Goal: Check status: Check status

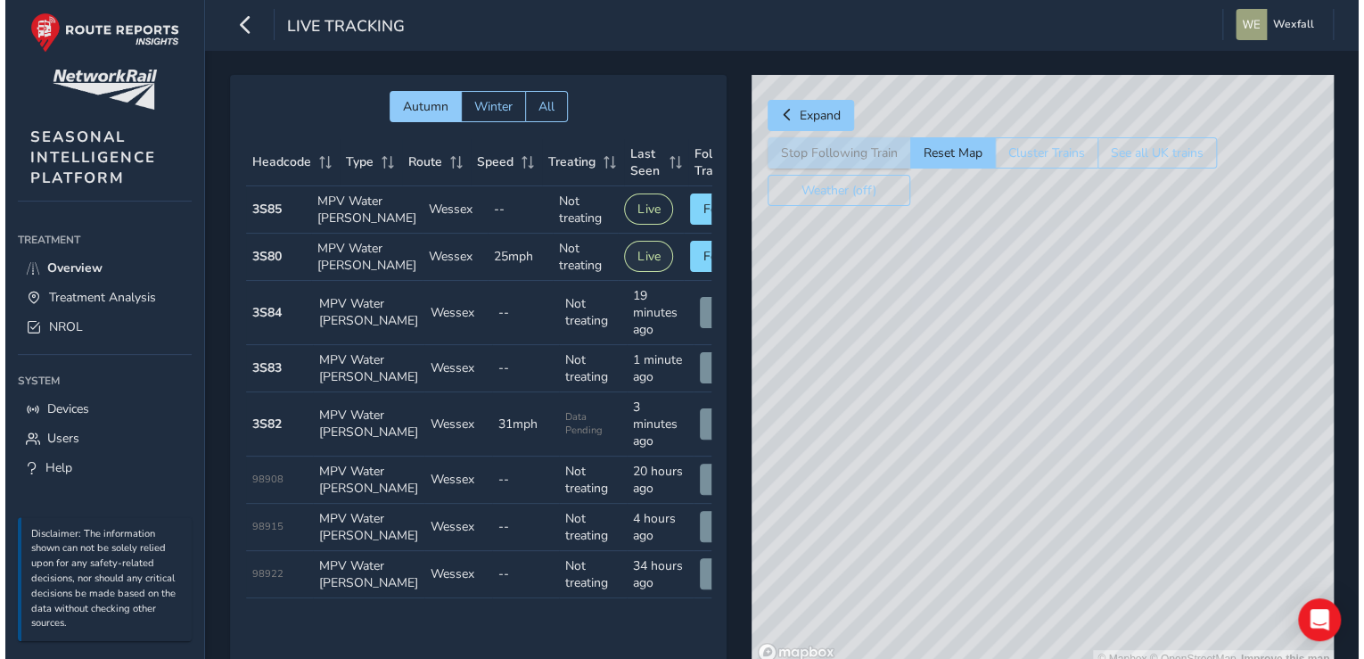
scroll to position [0, 57]
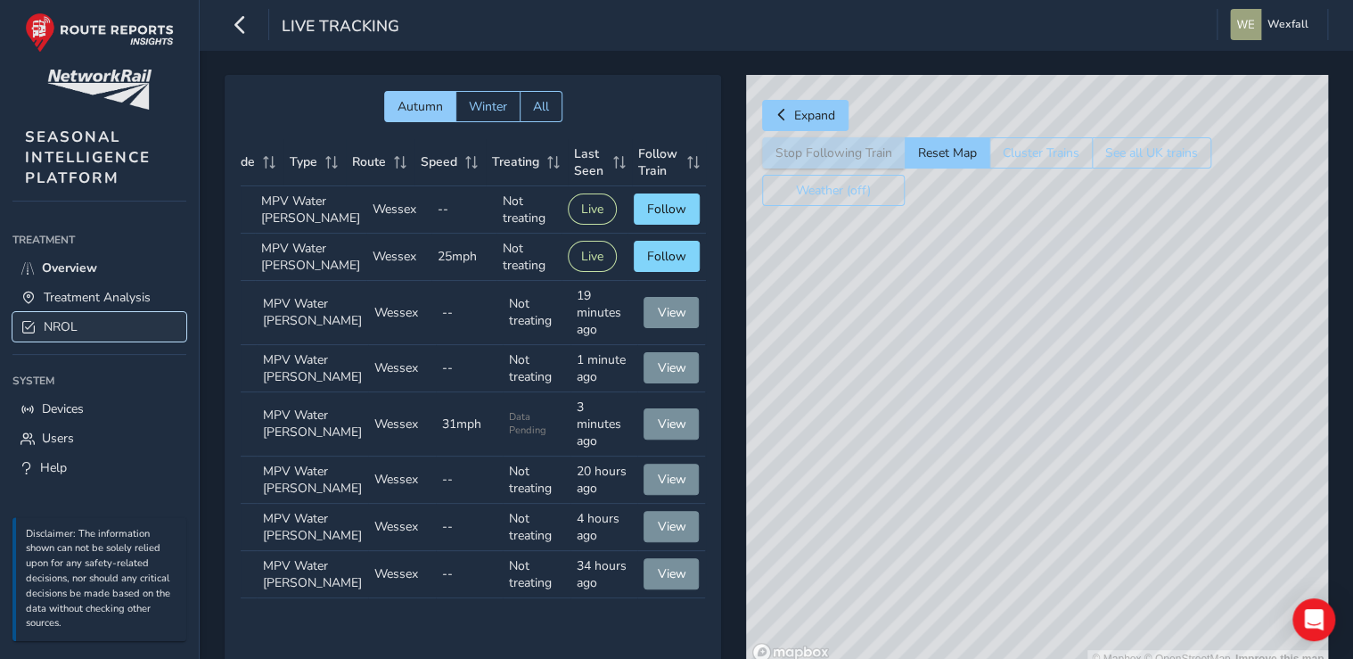
click at [97, 324] on link "NROL" at bounding box center [99, 326] width 174 height 29
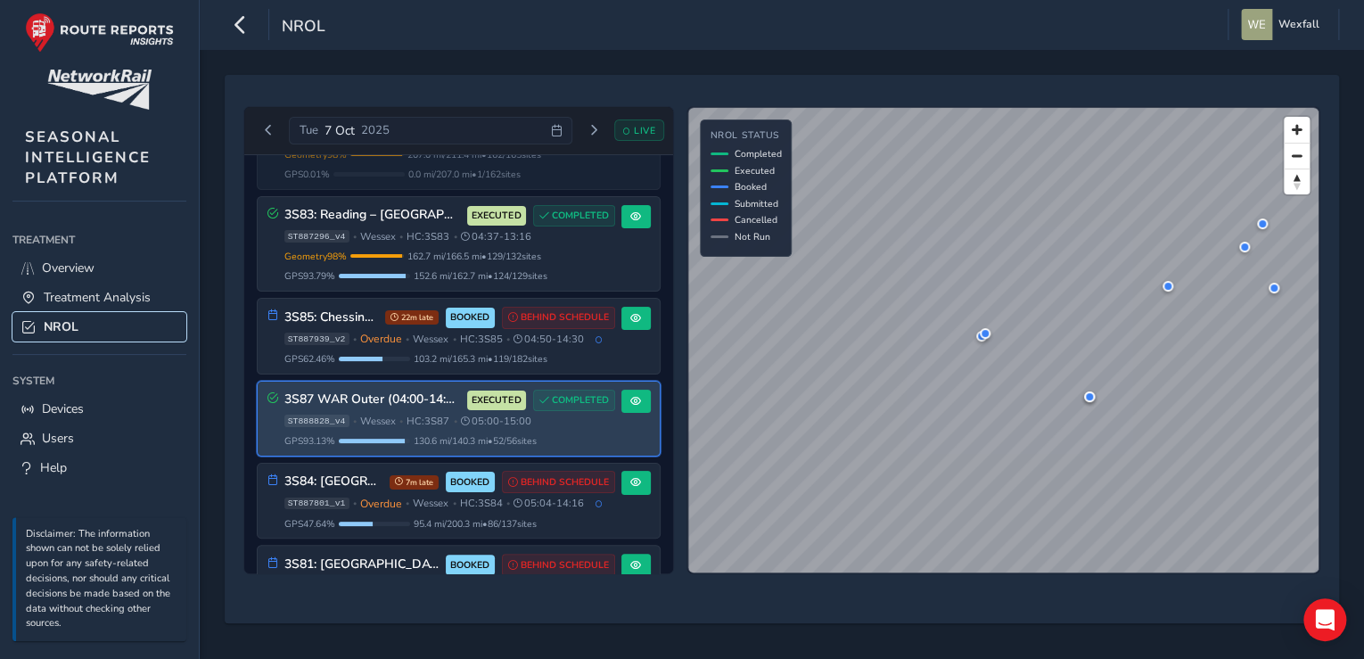
scroll to position [143, 0]
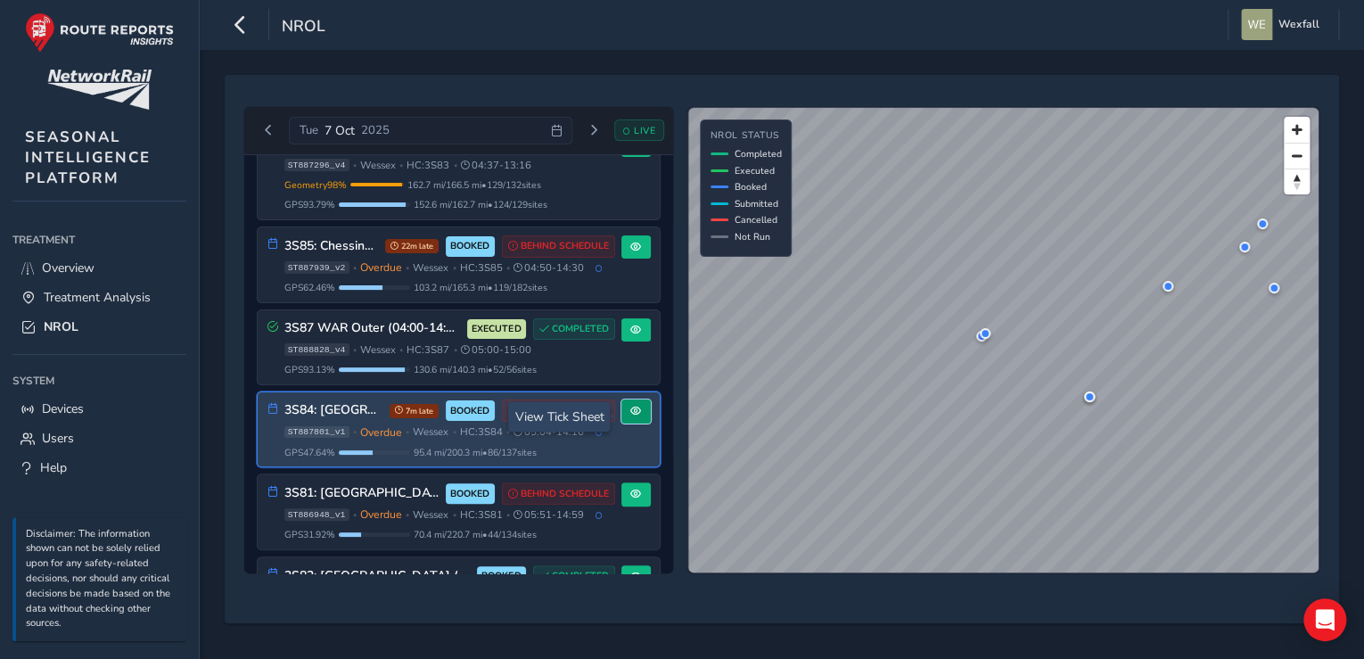
click at [624, 424] on button at bounding box center [635, 411] width 29 height 24
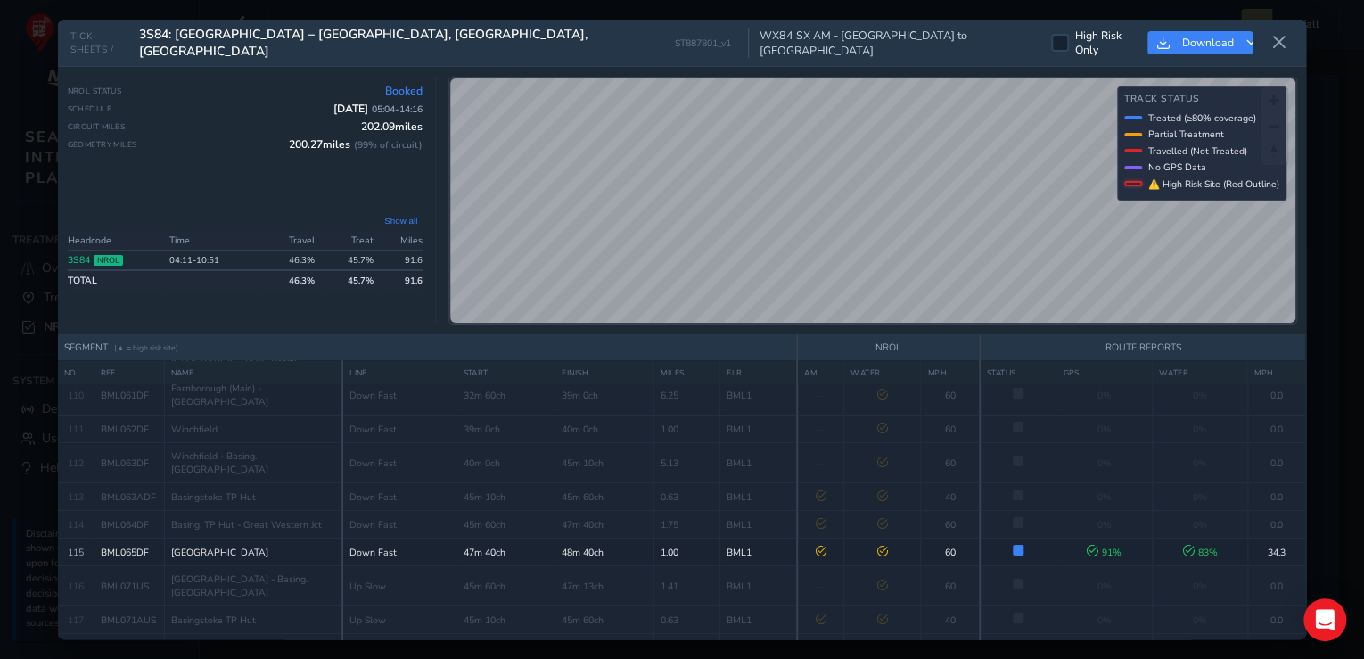
scroll to position [3583, 0]
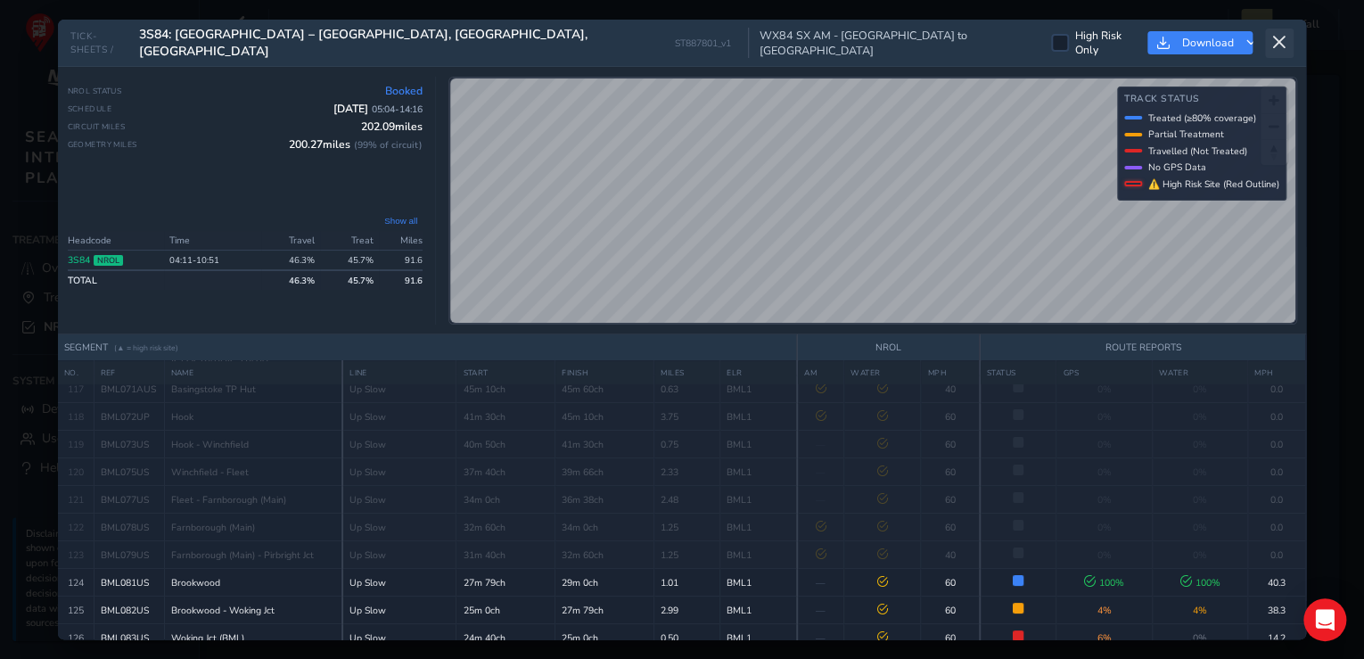
click at [1286, 43] on icon at bounding box center [1279, 43] width 16 height 16
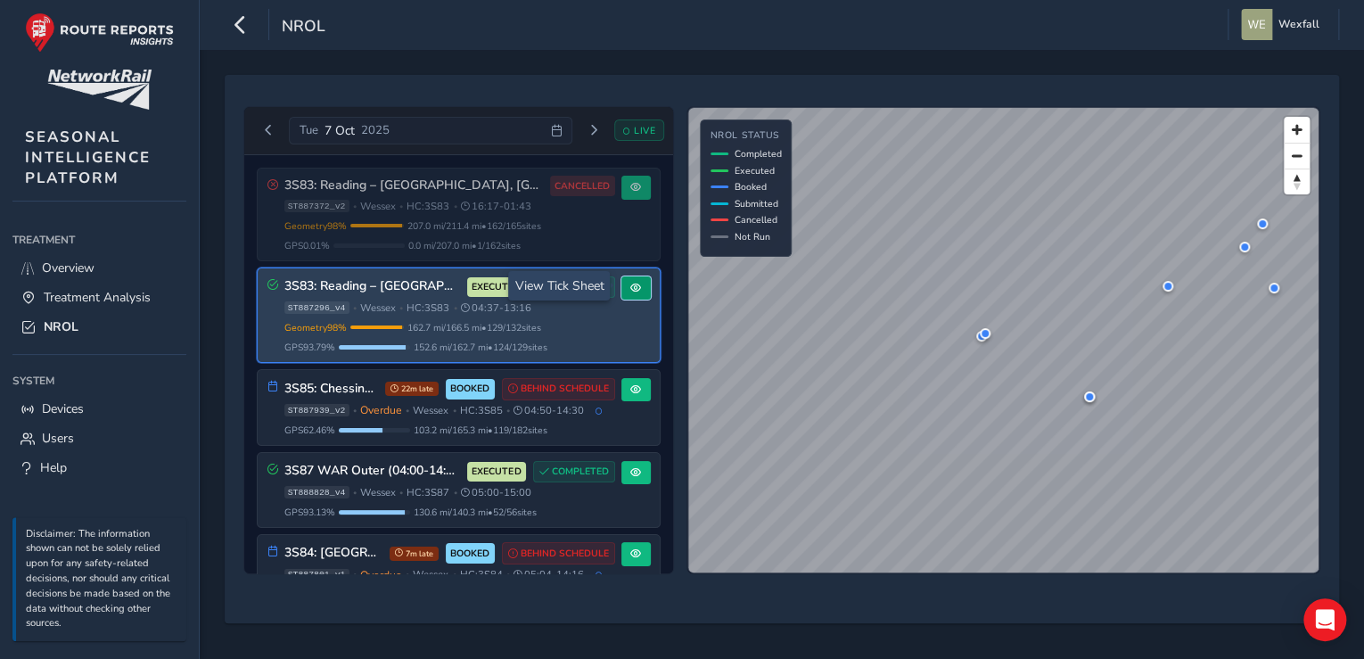
click at [637, 289] on button at bounding box center [635, 288] width 29 height 24
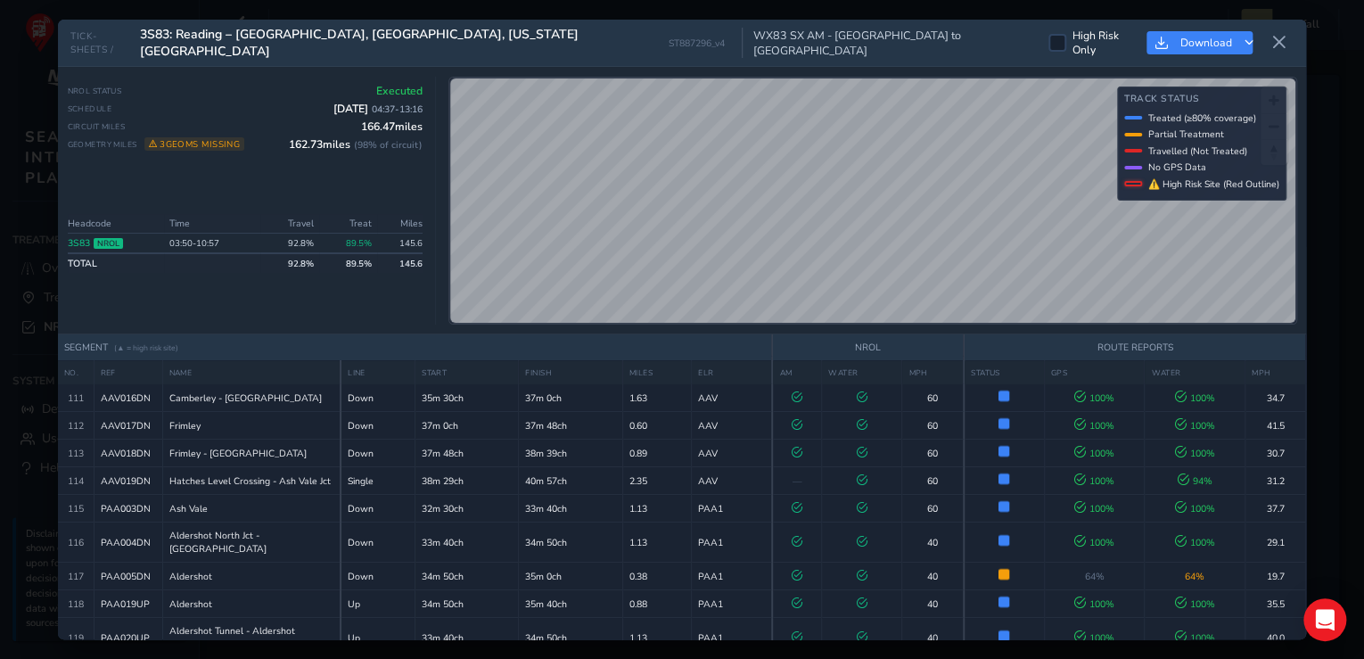
scroll to position [3371, 0]
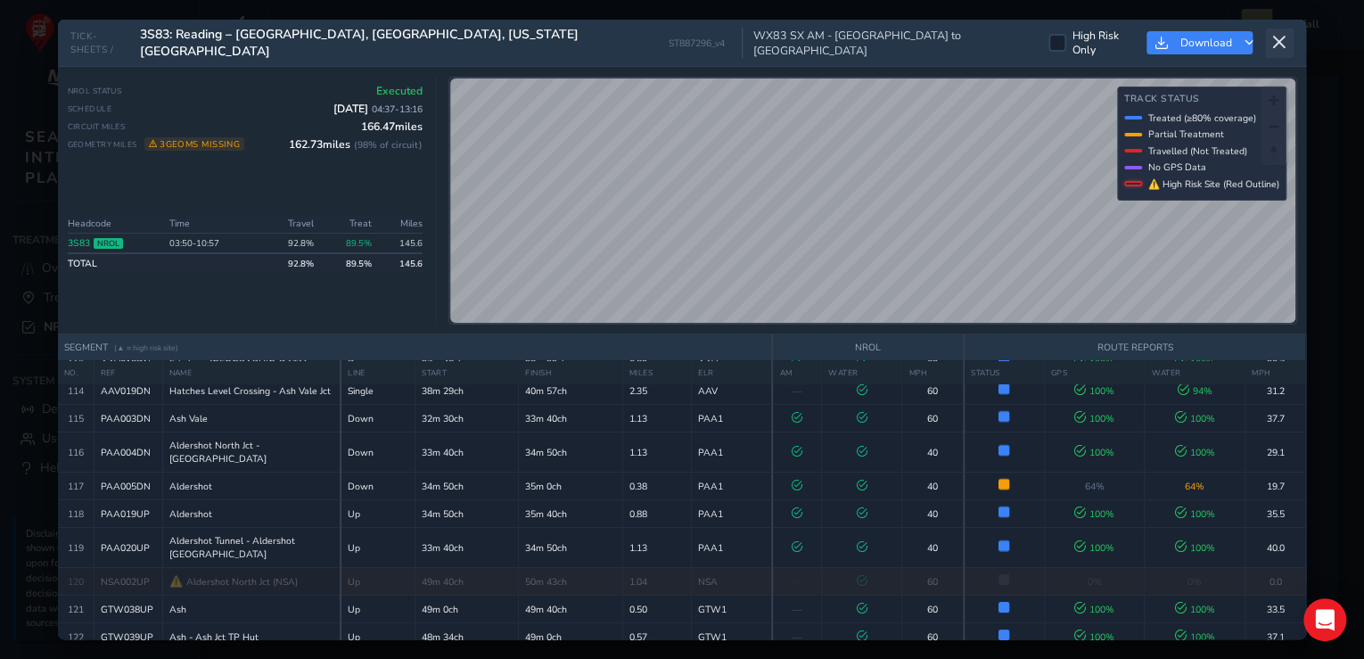
click at [1283, 49] on button at bounding box center [1279, 43] width 29 height 29
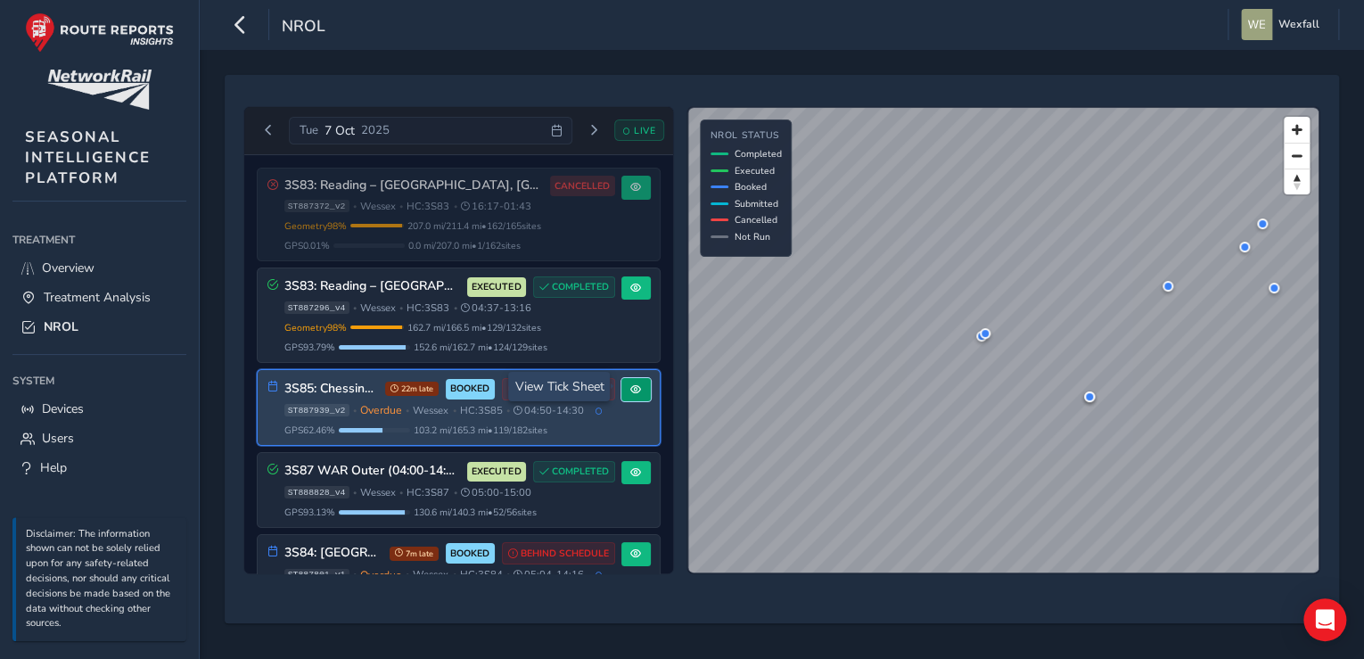
click at [632, 384] on span at bounding box center [635, 389] width 11 height 11
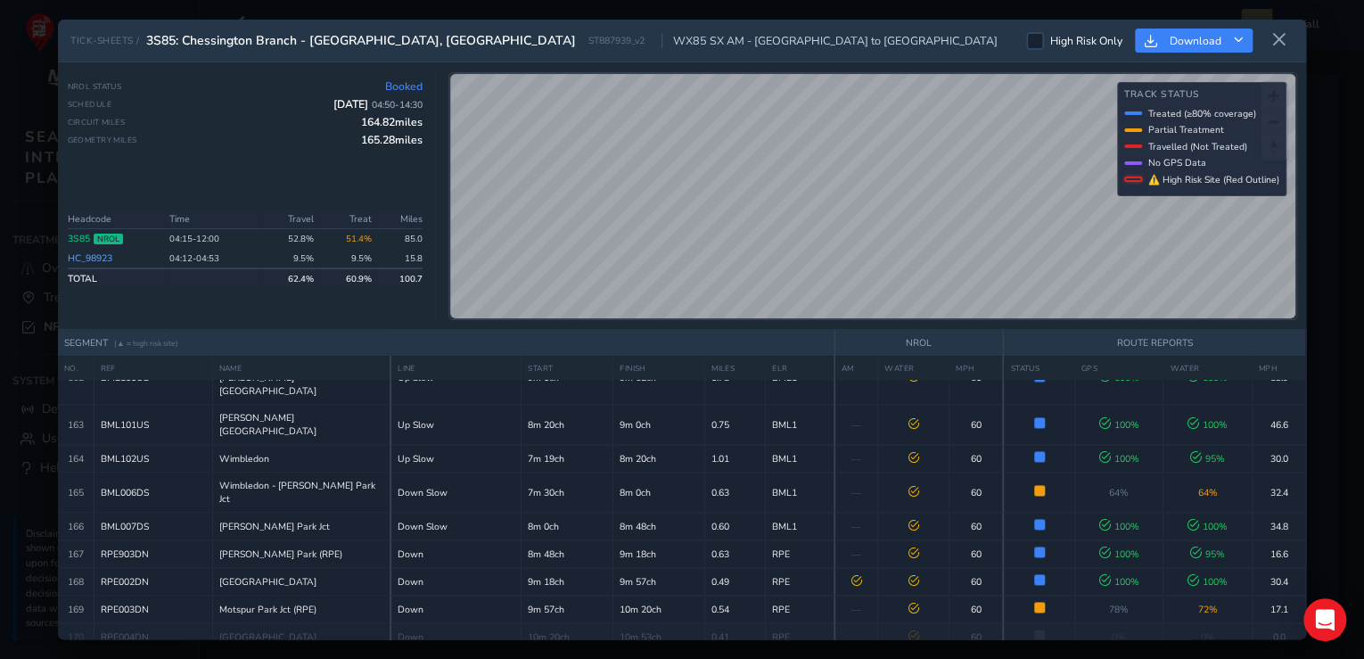
scroll to position [4766, 0]
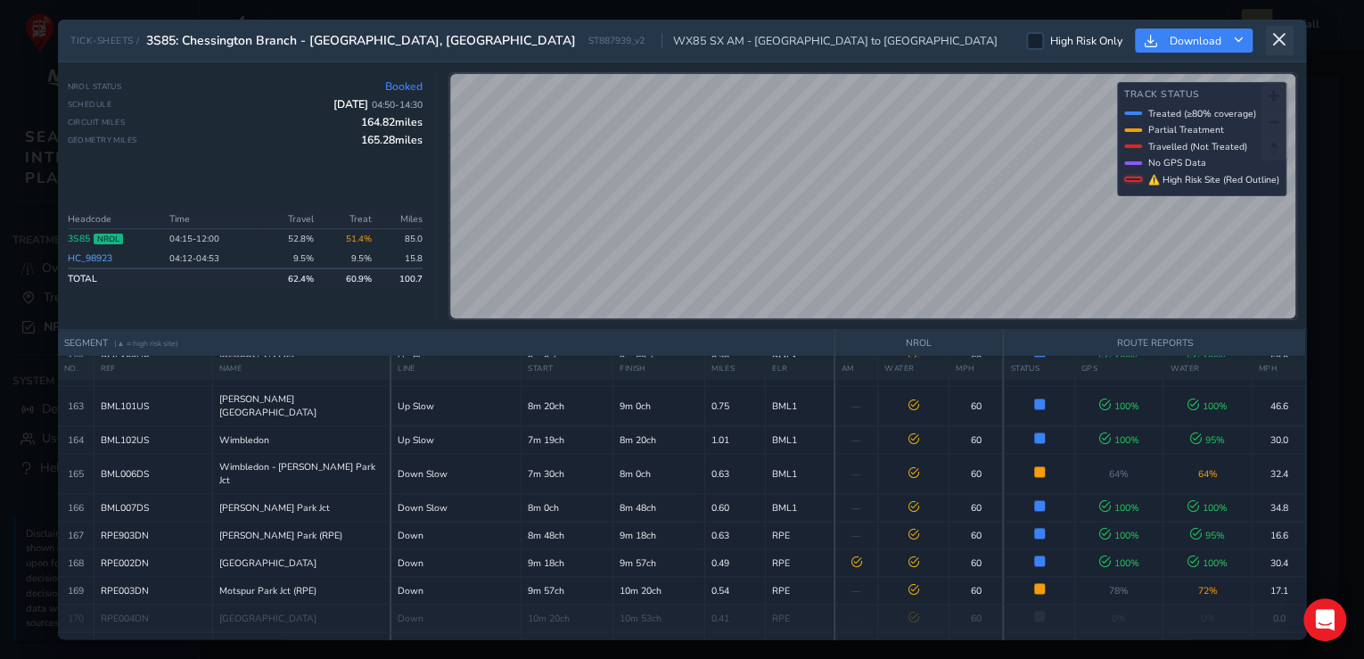
click at [1271, 39] on icon at bounding box center [1279, 40] width 16 height 16
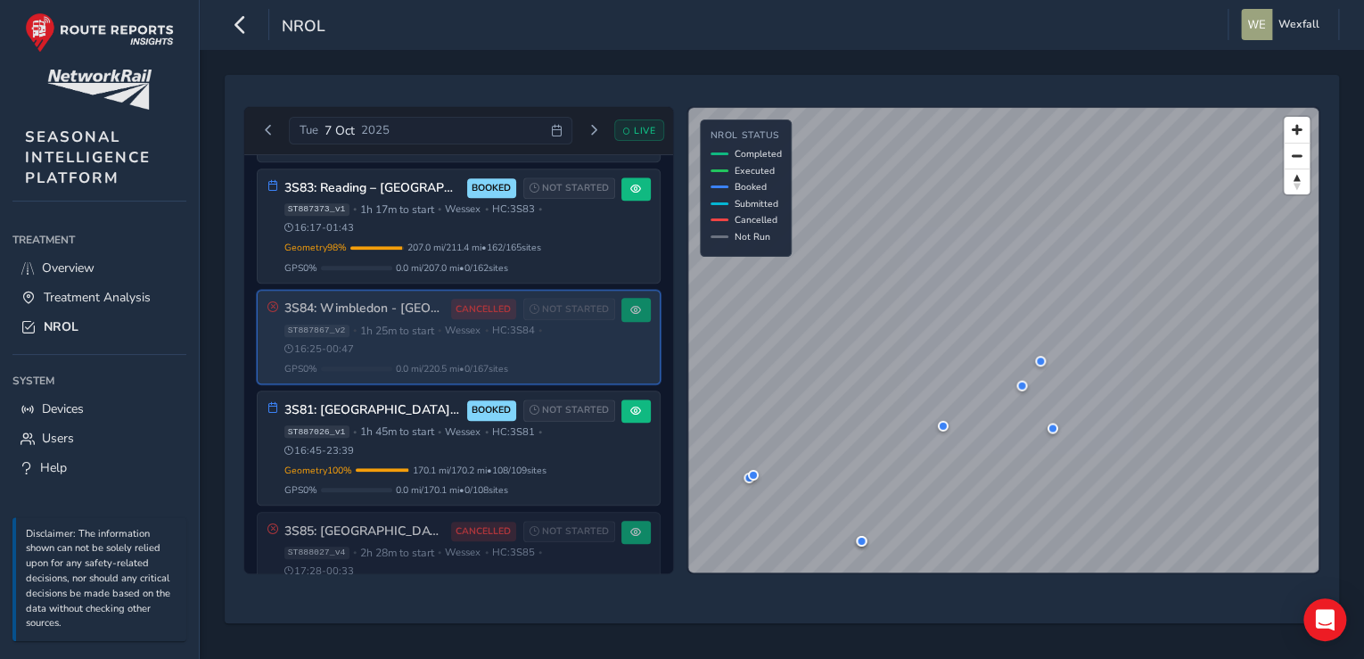
scroll to position [788, 0]
